Goal: Information Seeking & Learning: Learn about a topic

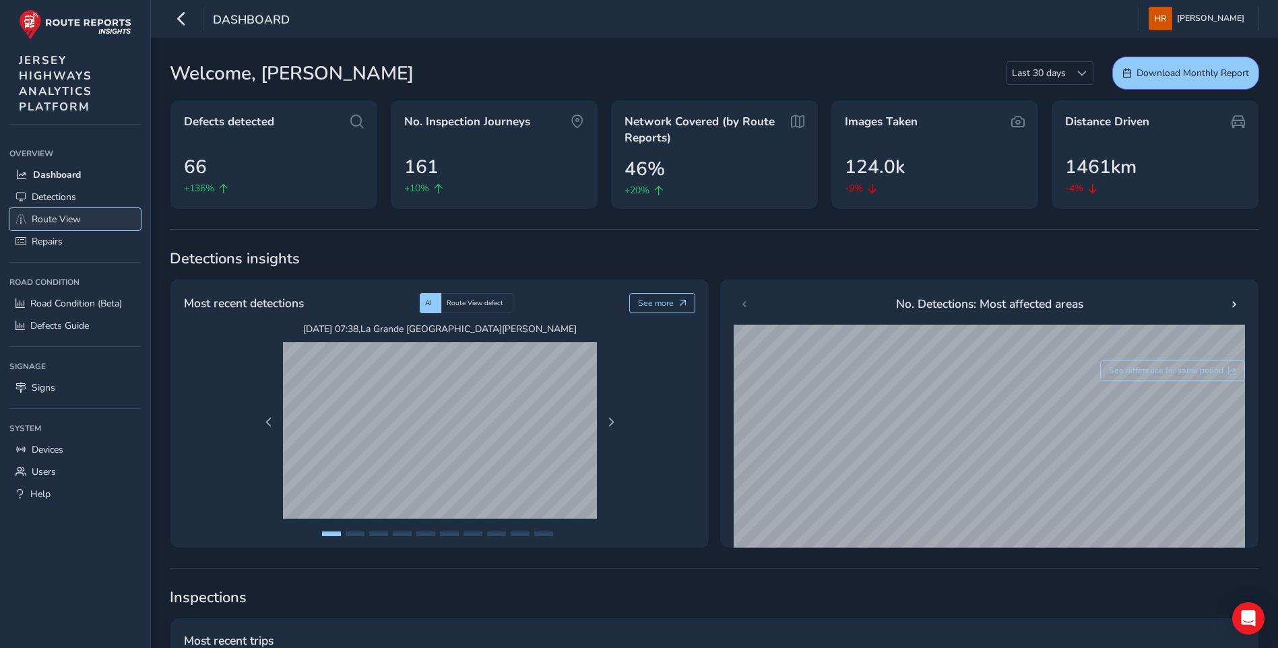
click at [106, 215] on link "Route View" at bounding box center [74, 219] width 131 height 22
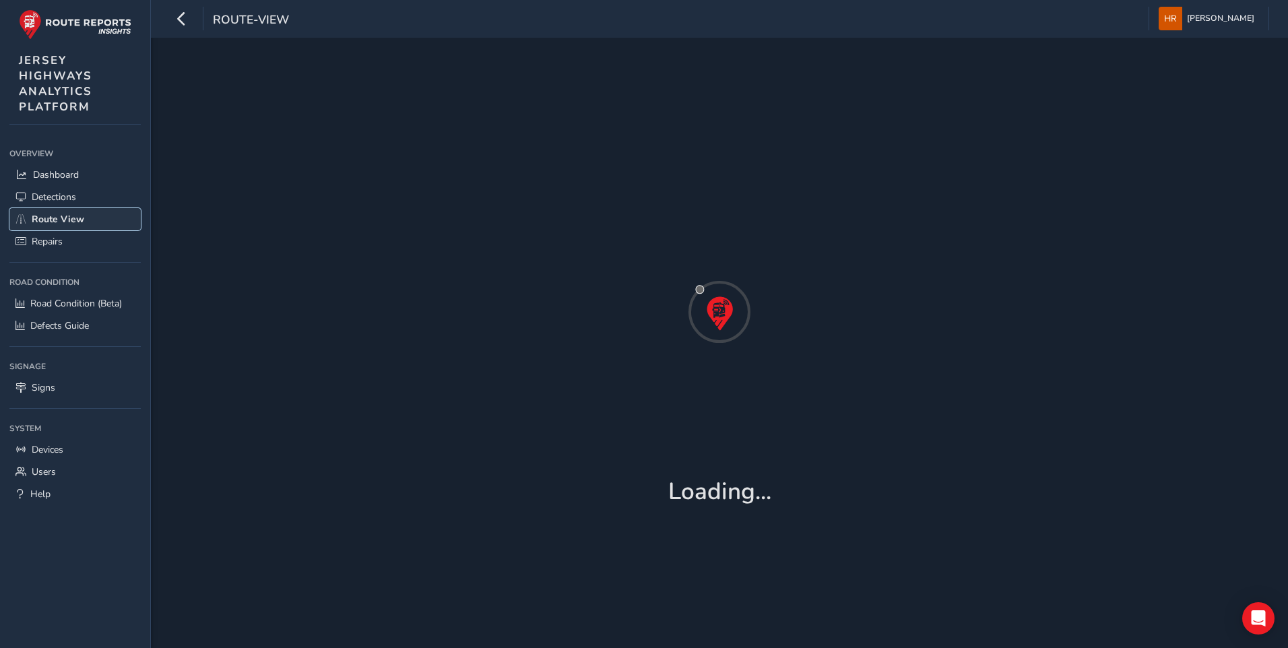
click at [106, 215] on link "Route View" at bounding box center [74, 219] width 131 height 22
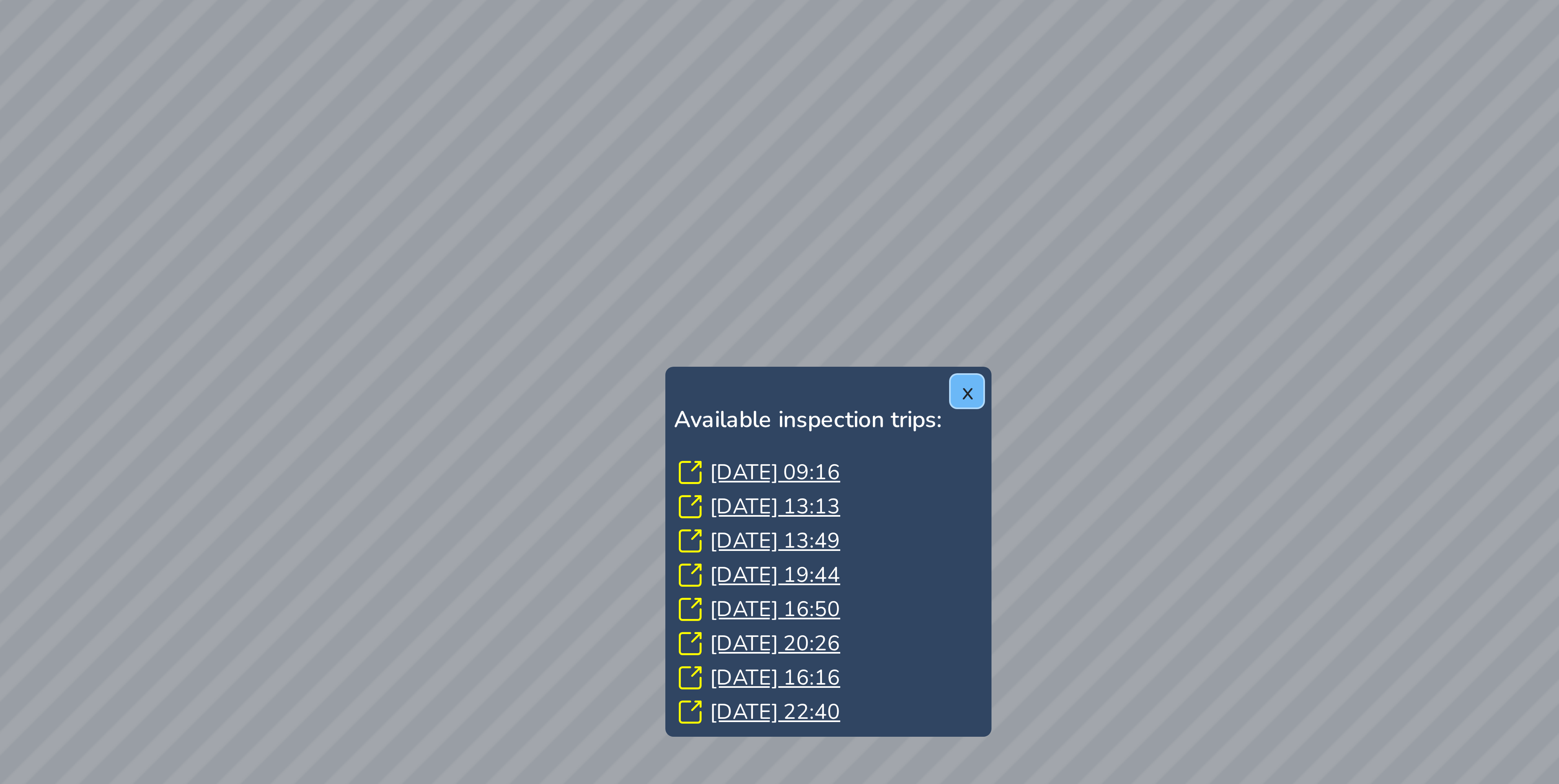
click at [779, 391] on button "x" at bounding box center [916, 407] width 8 height 8
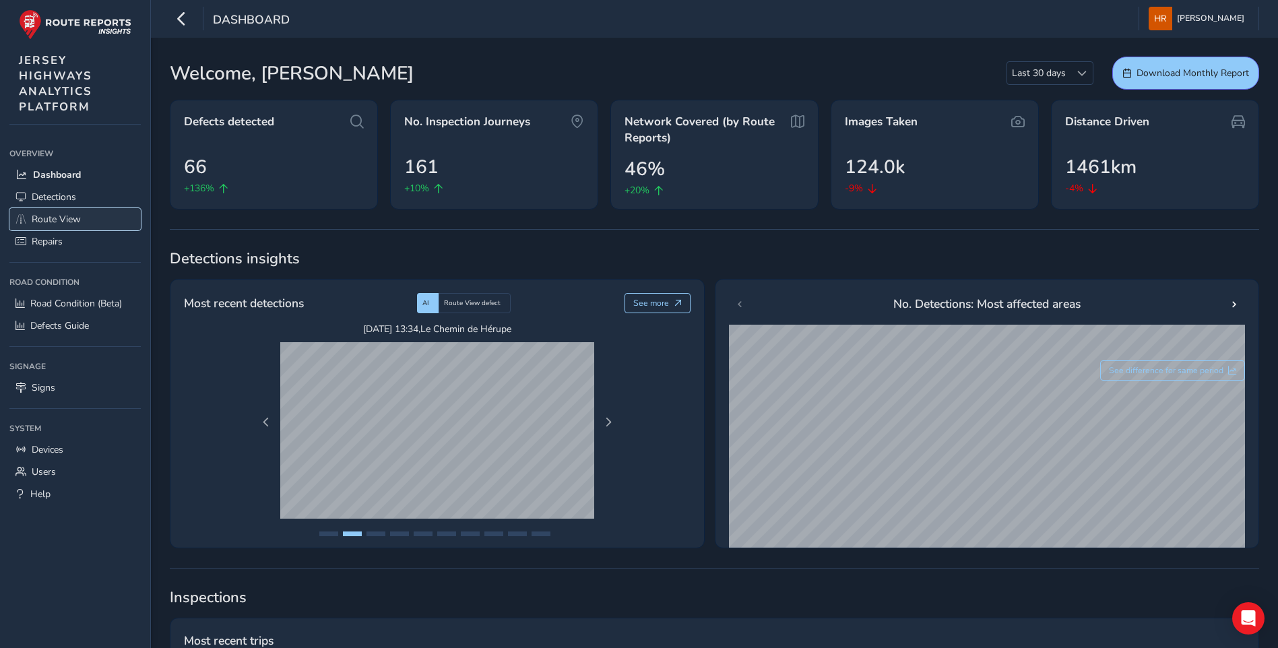
click at [103, 222] on link "Route View" at bounding box center [74, 219] width 131 height 22
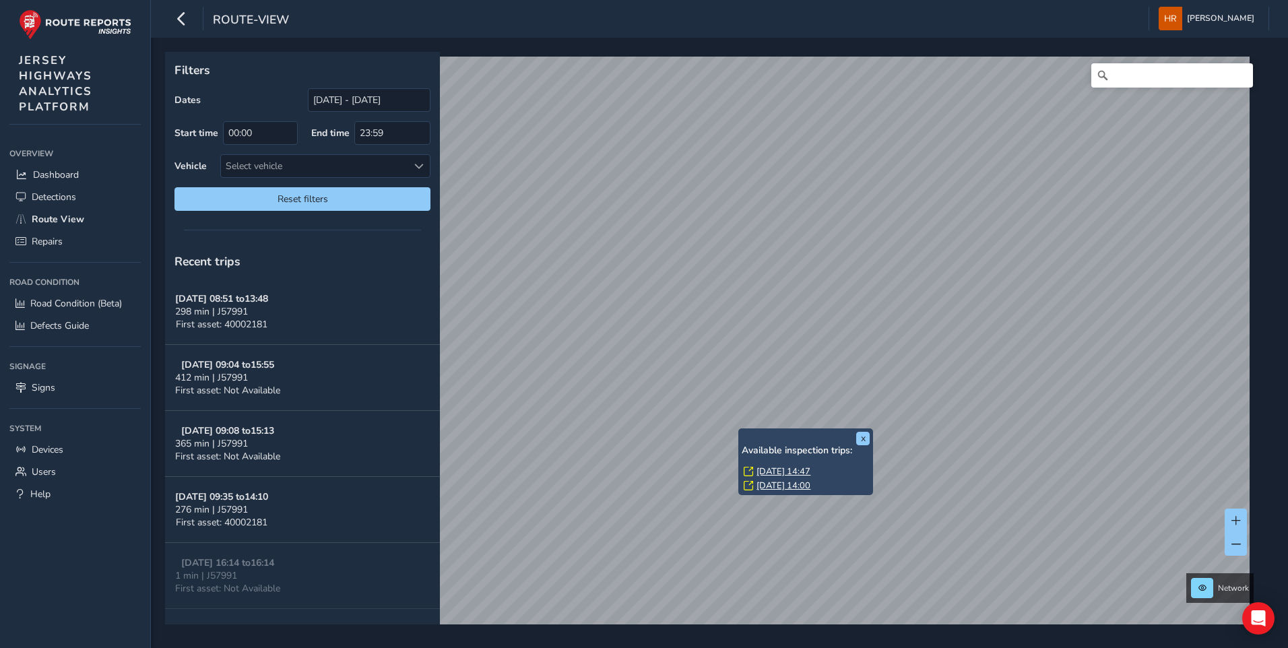
click at [781, 472] on link "Mon, 8 Sep, 14:47" at bounding box center [783, 471] width 54 height 12
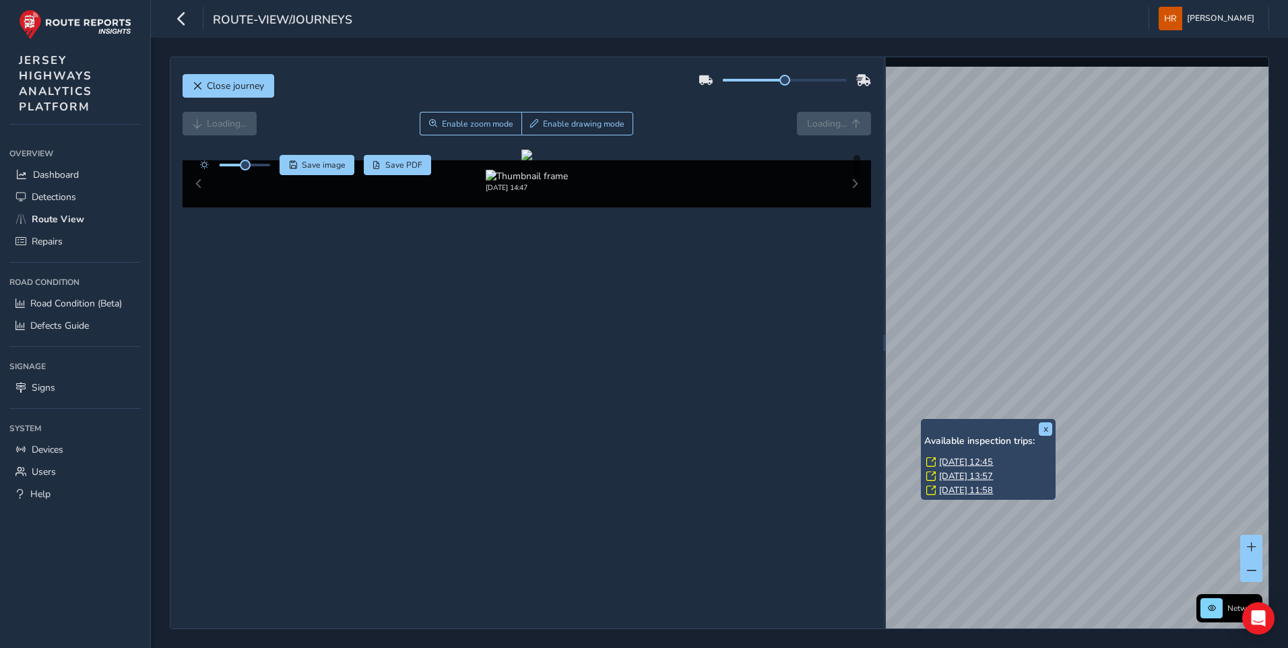
click at [953, 461] on link "Thu, 11 Sep, 12:45" at bounding box center [966, 462] width 54 height 12
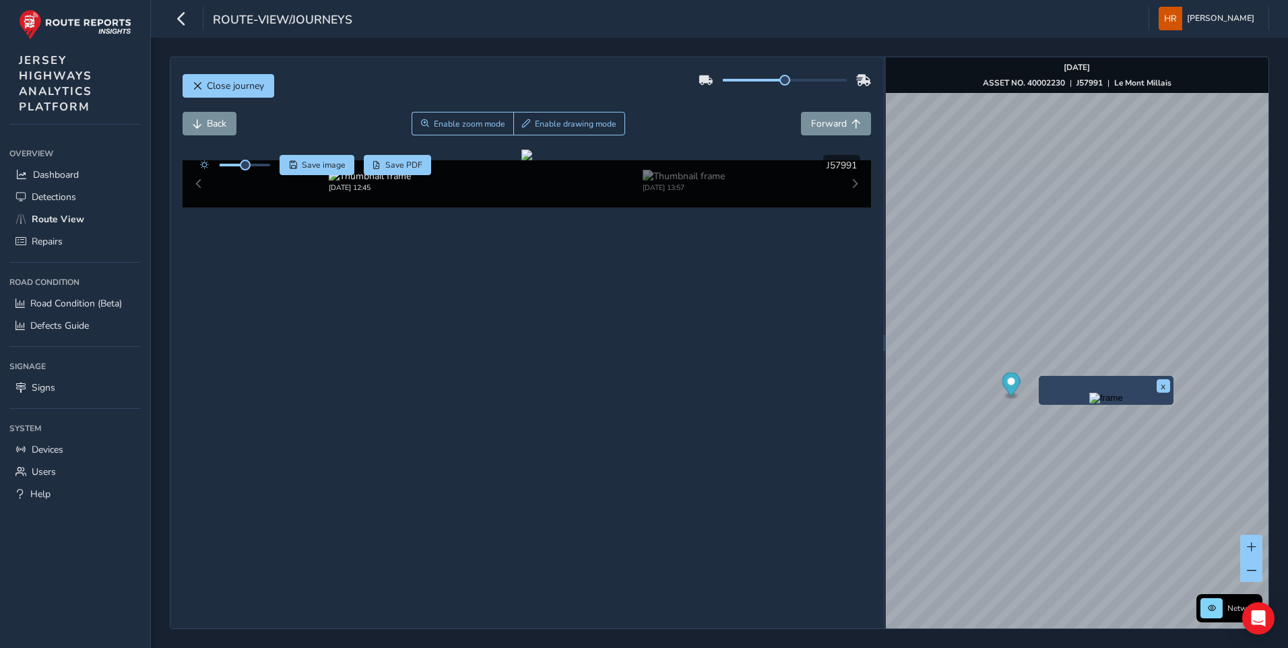
click at [1089, 404] on img "Preview frame" at bounding box center [1106, 398] width 34 height 11
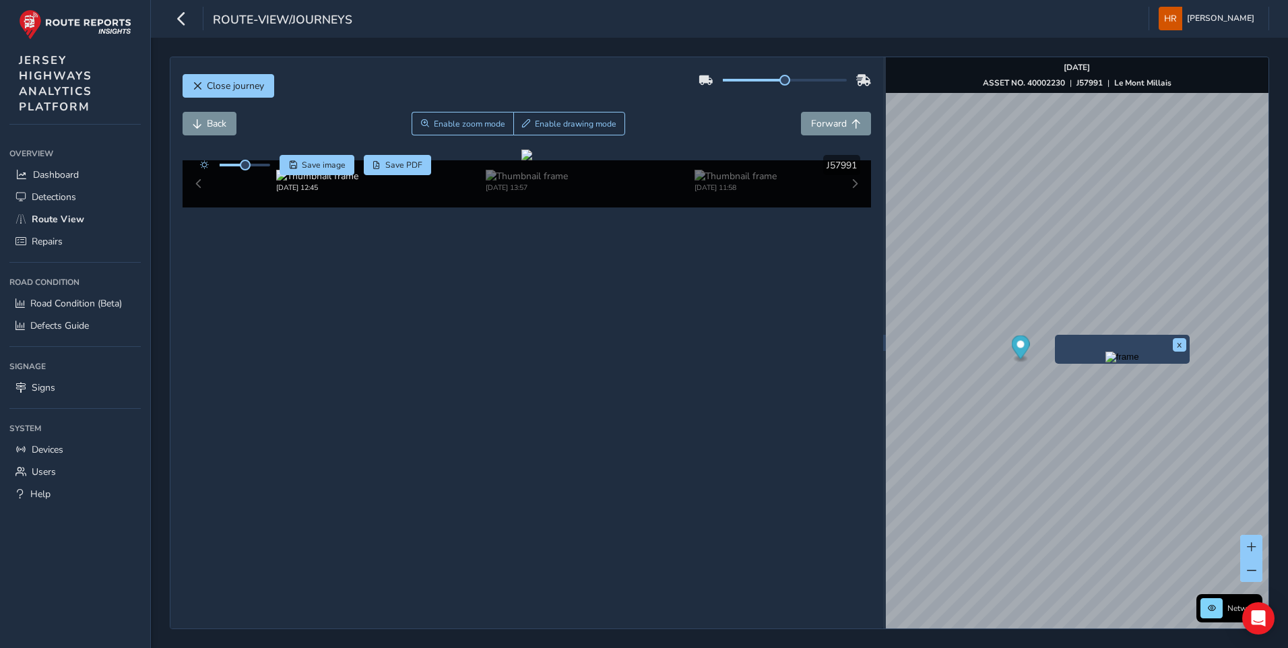
click at [1105, 362] on img "Preview frame" at bounding box center [1122, 357] width 34 height 11
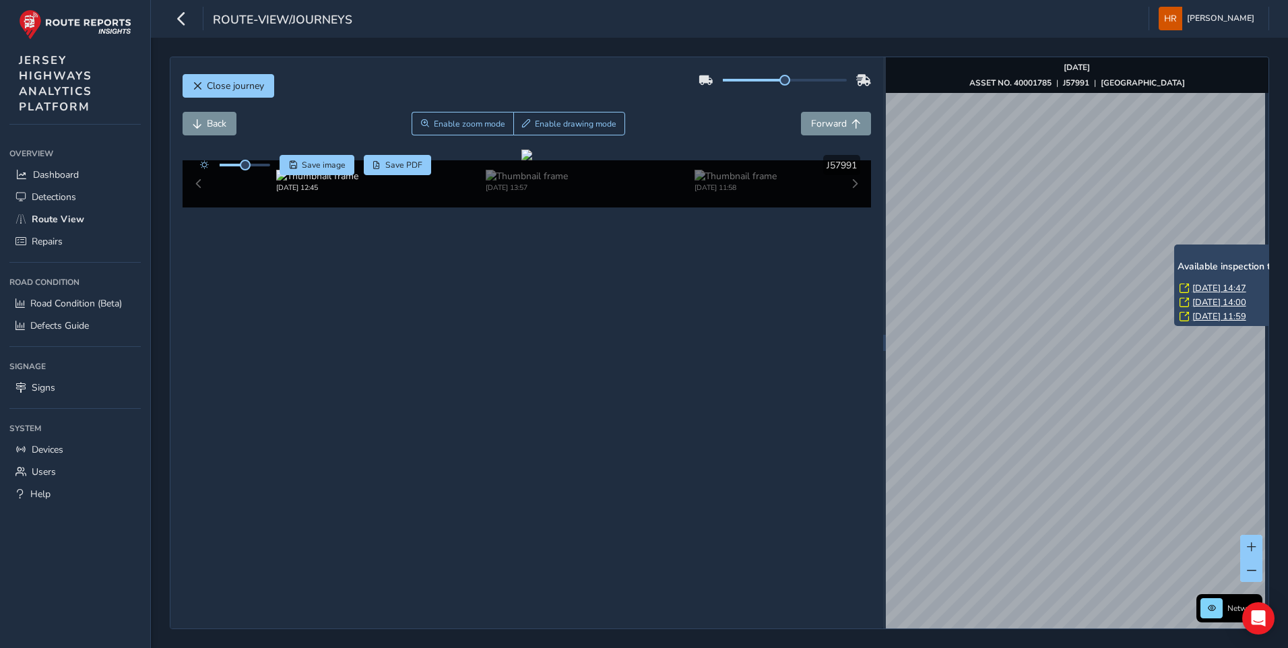
click at [1198, 286] on link "Mon, 8 Sep, 14:47" at bounding box center [1219, 288] width 54 height 12
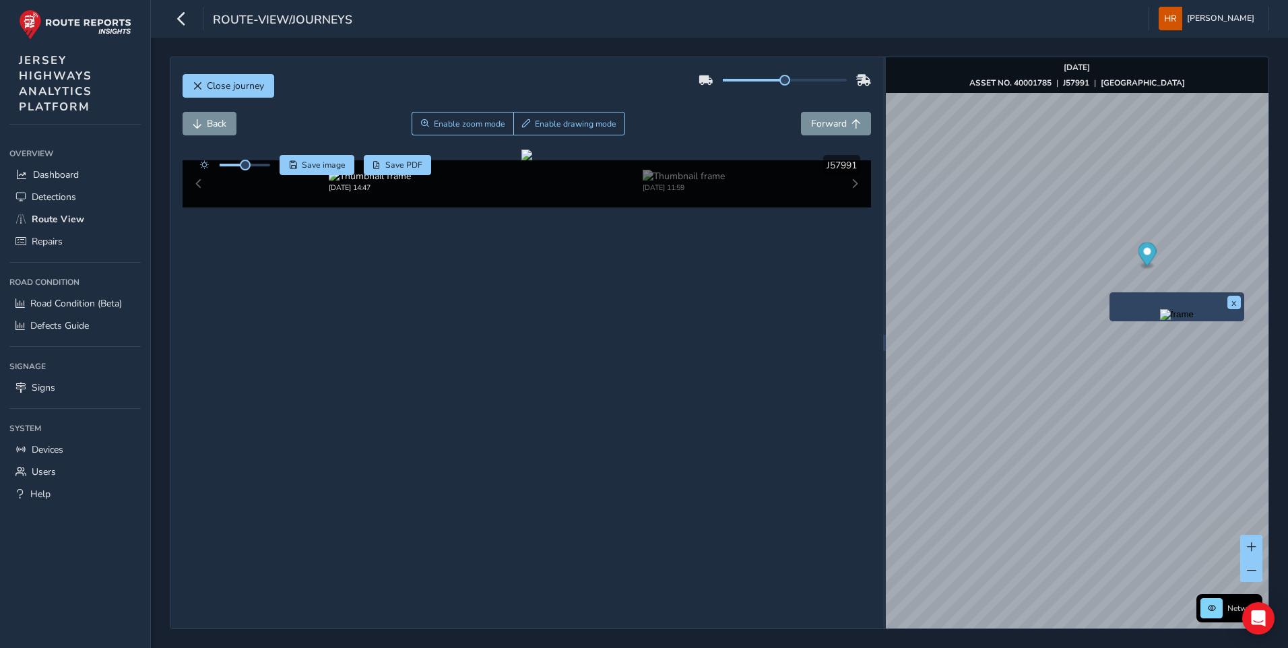
click at [1160, 320] on img "Preview frame" at bounding box center [1177, 314] width 34 height 11
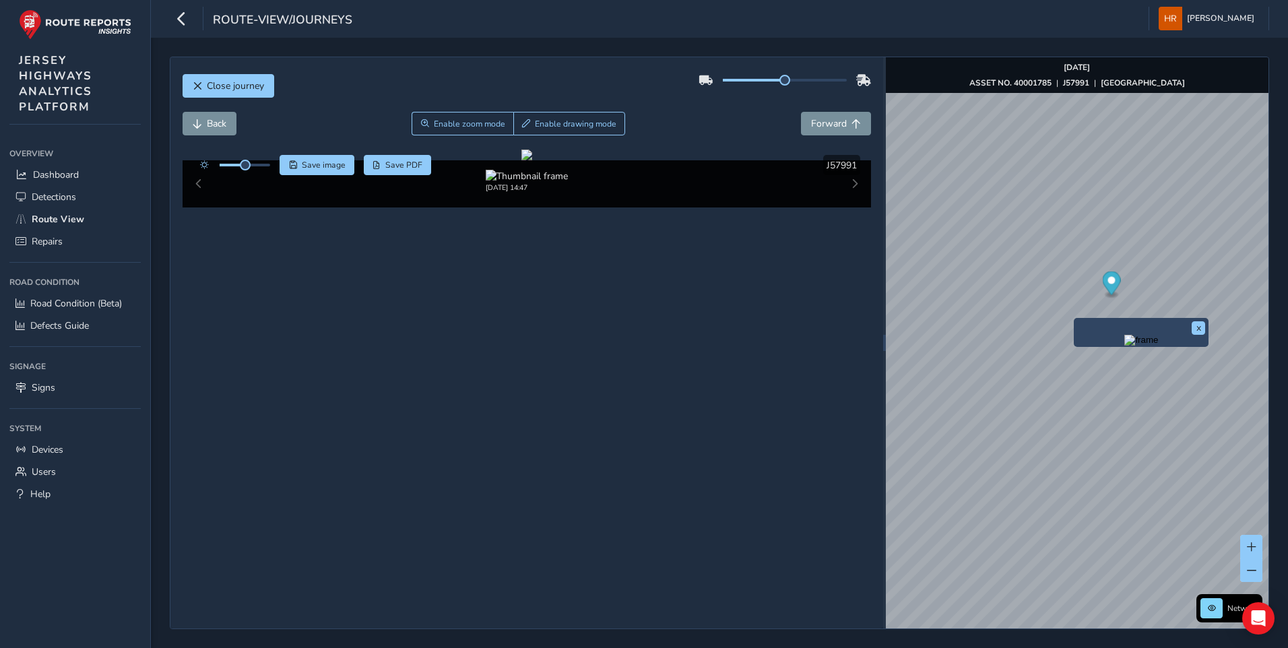
click at [1124, 346] on img "Preview frame" at bounding box center [1141, 340] width 34 height 11
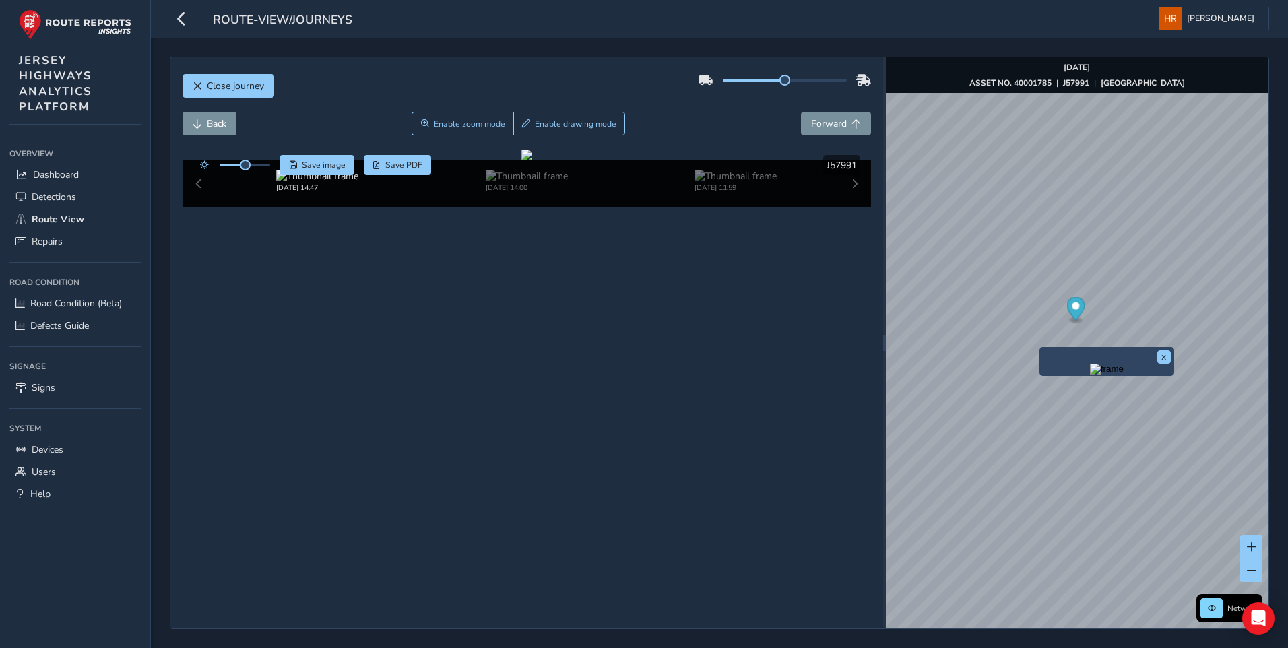
click at [1090, 364] on img "Preview frame" at bounding box center [1107, 369] width 34 height 11
click at [1055, 395] on img "Preview frame" at bounding box center [1072, 396] width 34 height 11
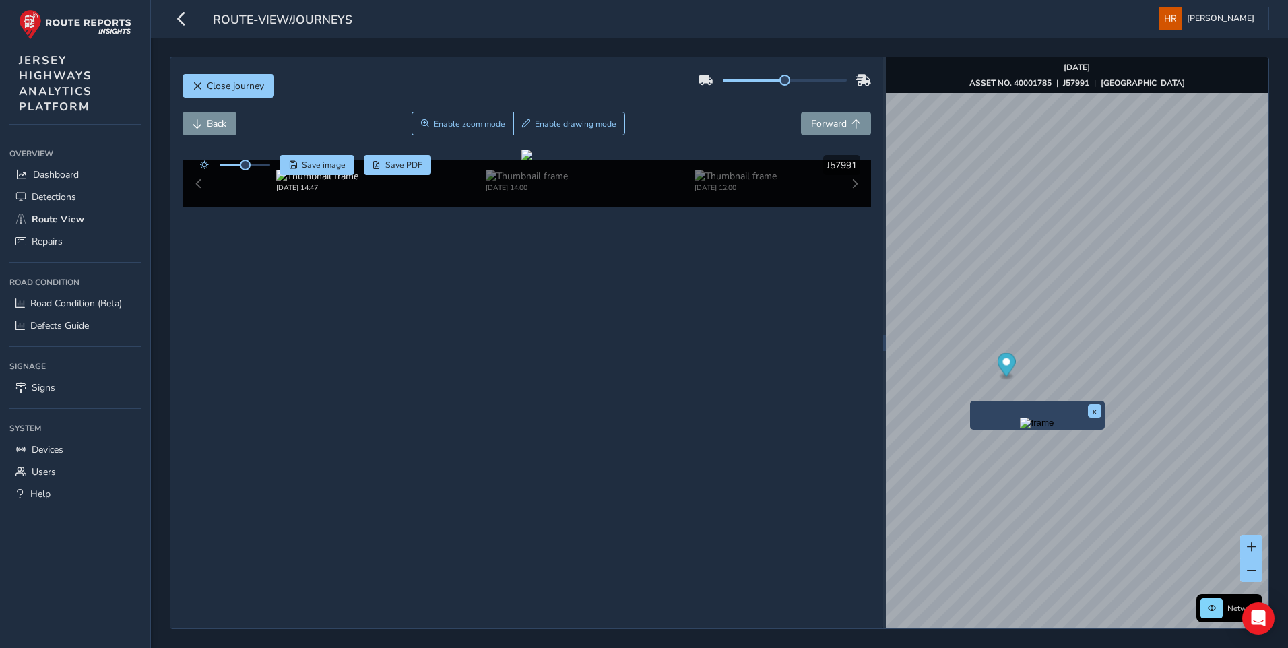
click at [1020, 428] on img "Preview frame" at bounding box center [1037, 423] width 34 height 11
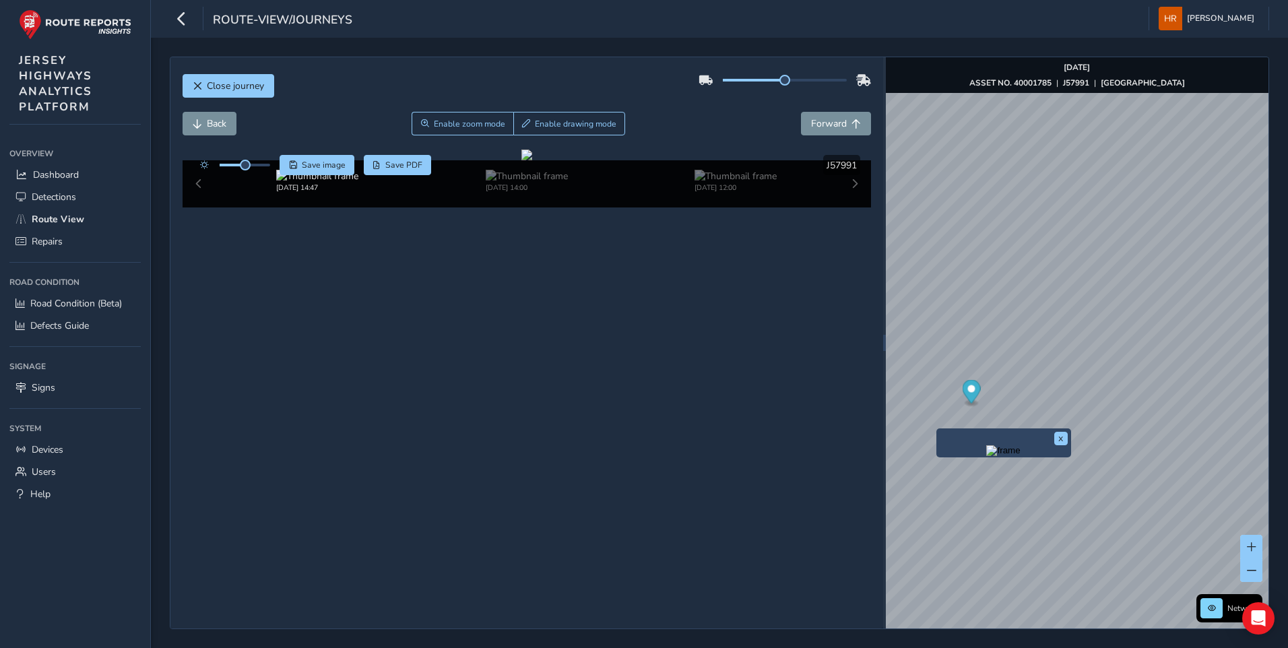
click at [986, 456] on img "Preview frame" at bounding box center [1003, 450] width 34 height 11
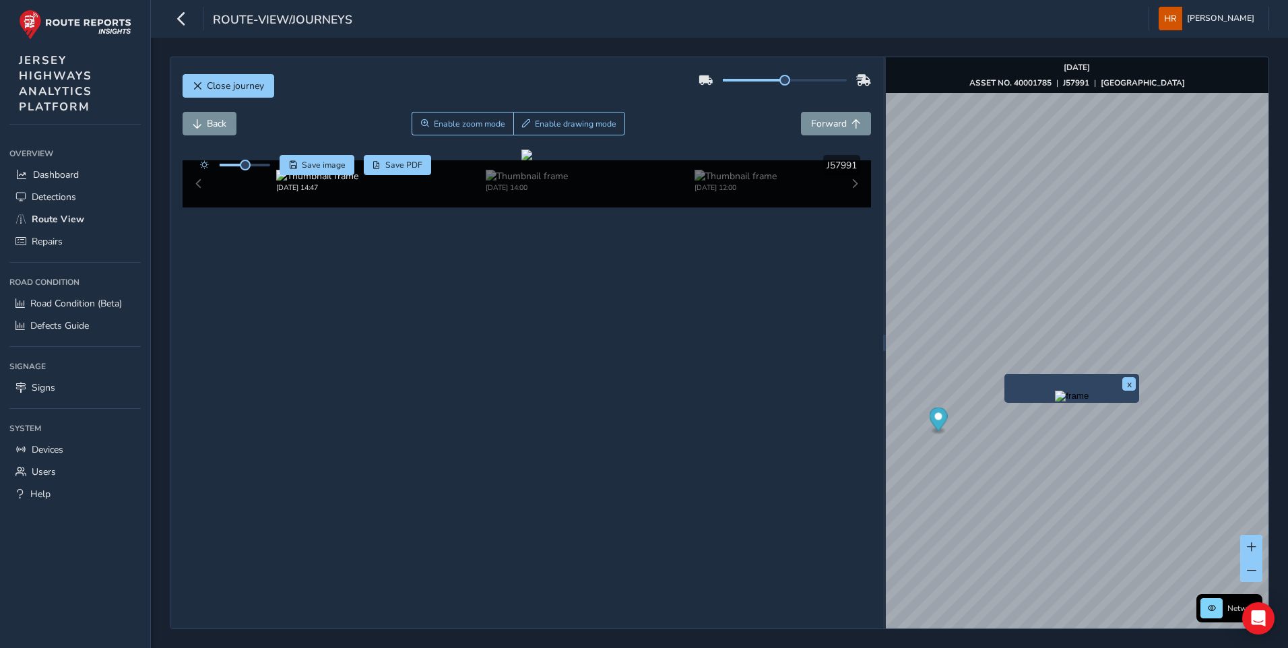
click at [1055, 401] on img "Preview frame" at bounding box center [1072, 396] width 34 height 11
click at [1025, 428] on img "Preview frame" at bounding box center [1037, 423] width 34 height 11
click at [1130, 380] on button "x" at bounding box center [1128, 383] width 13 height 13
click at [1047, 439] on img "Preview frame" at bounding box center [1064, 433] width 34 height 11
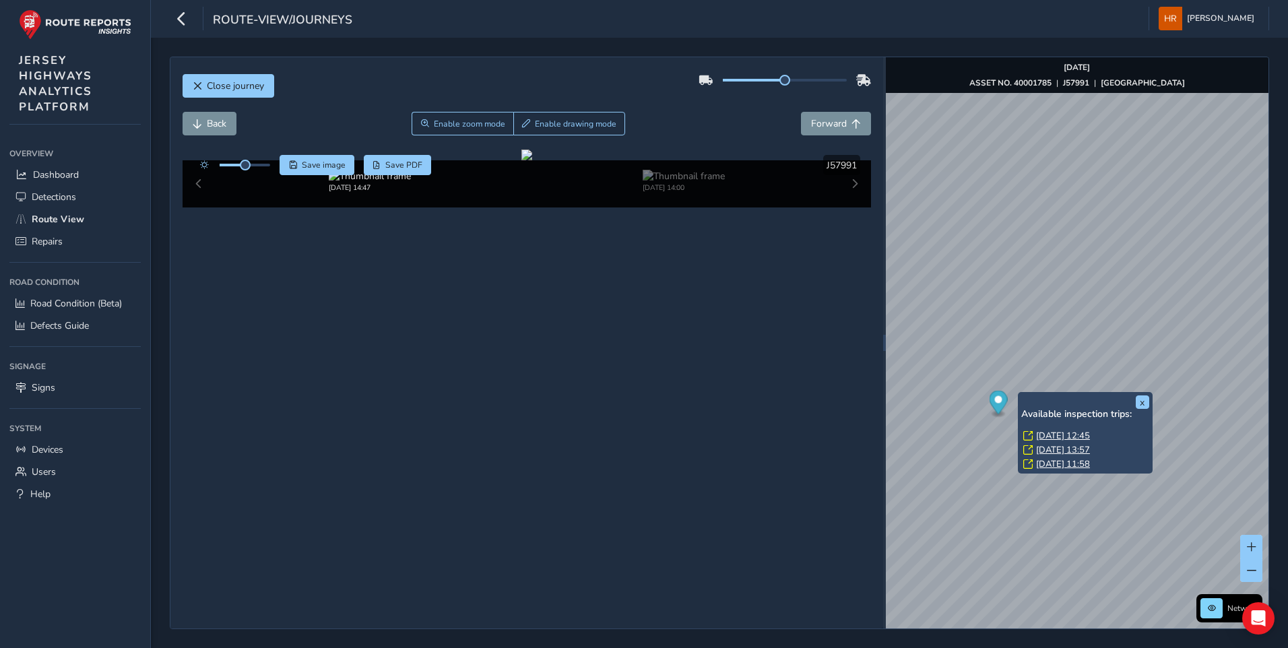
click at [1054, 433] on link "Thu, 11 Sep, 12:45" at bounding box center [1063, 436] width 54 height 12
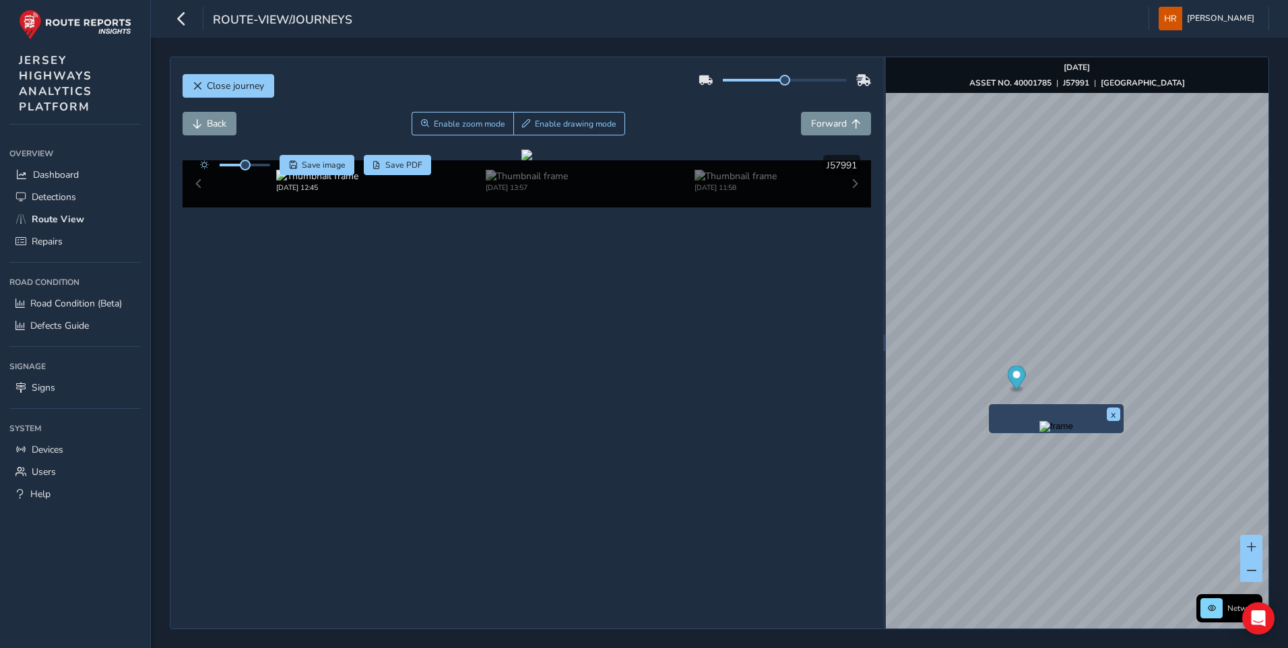
click at [1039, 431] on img "Preview frame" at bounding box center [1056, 426] width 34 height 11
drag, startPoint x: 784, startPoint y: 77, endPoint x: 816, endPoint y: 84, distance: 32.2
click at [830, 84] on div at bounding box center [785, 80] width 172 height 22
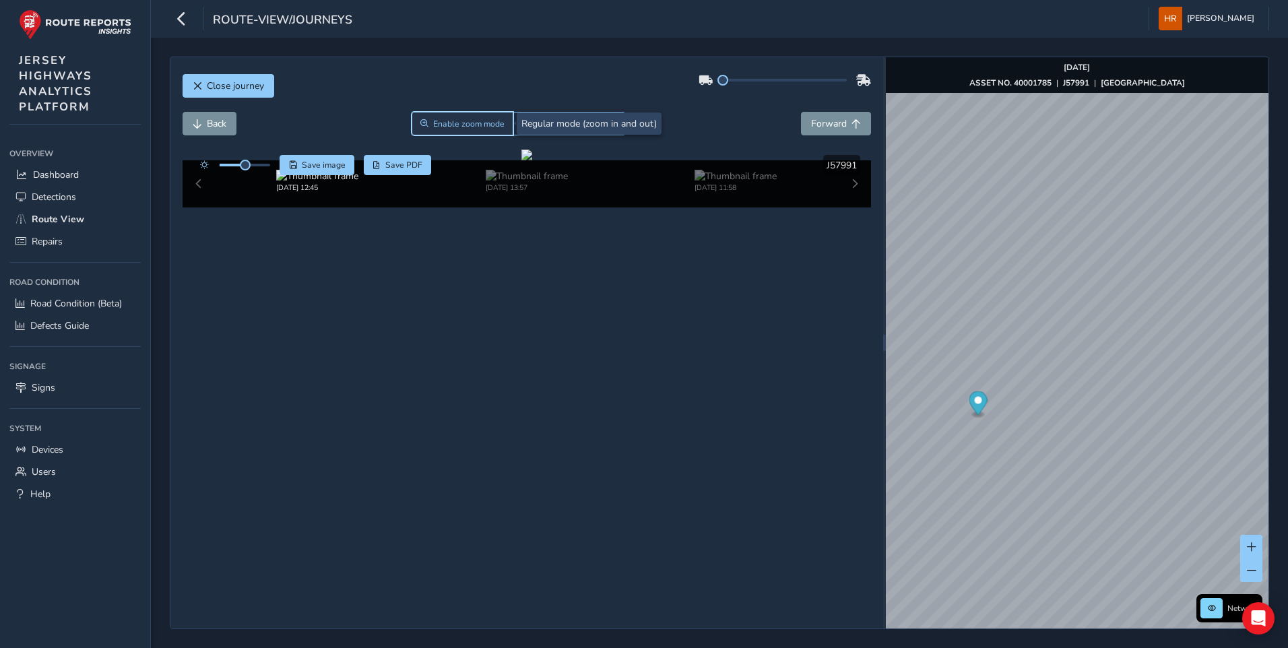
click at [456, 128] on span "Enable zoom mode" at bounding box center [468, 124] width 71 height 11
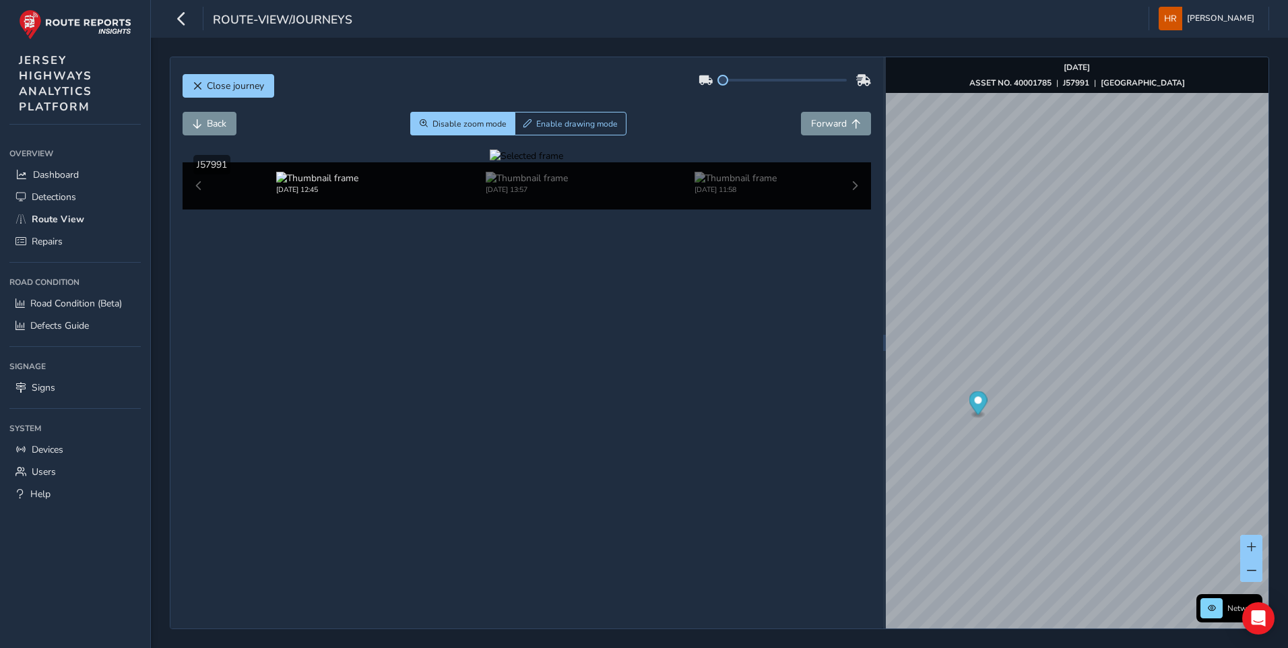
click at [490, 162] on div at bounding box center [526, 156] width 73 height 13
click at [563, 162] on div at bounding box center [526, 156] width 73 height 13
click at [490, 162] on div at bounding box center [526, 156] width 73 height 13
click at [414, 283] on img at bounding box center [1039, 452] width 1940 height 1091
